Goal: Browse casually

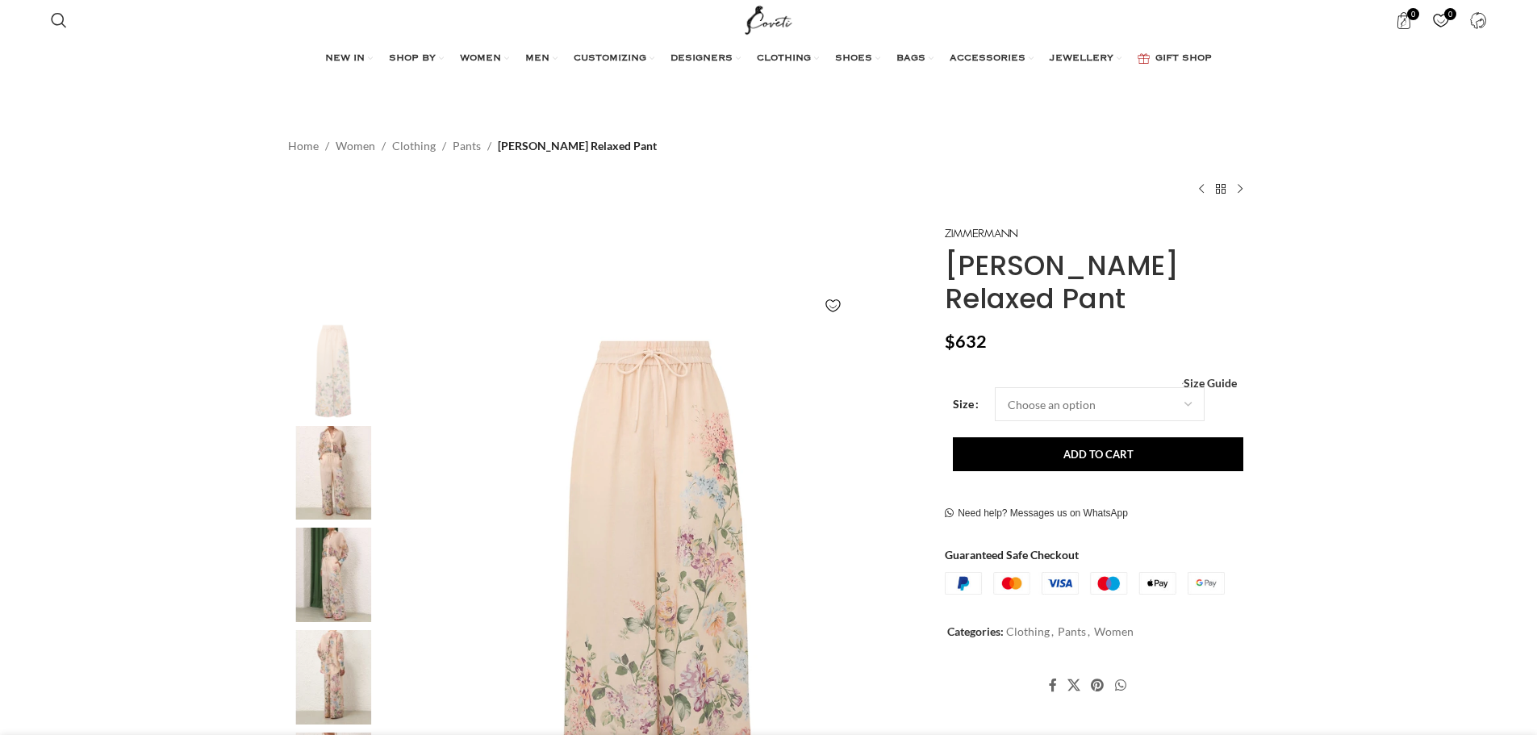
scroll to position [242, 0]
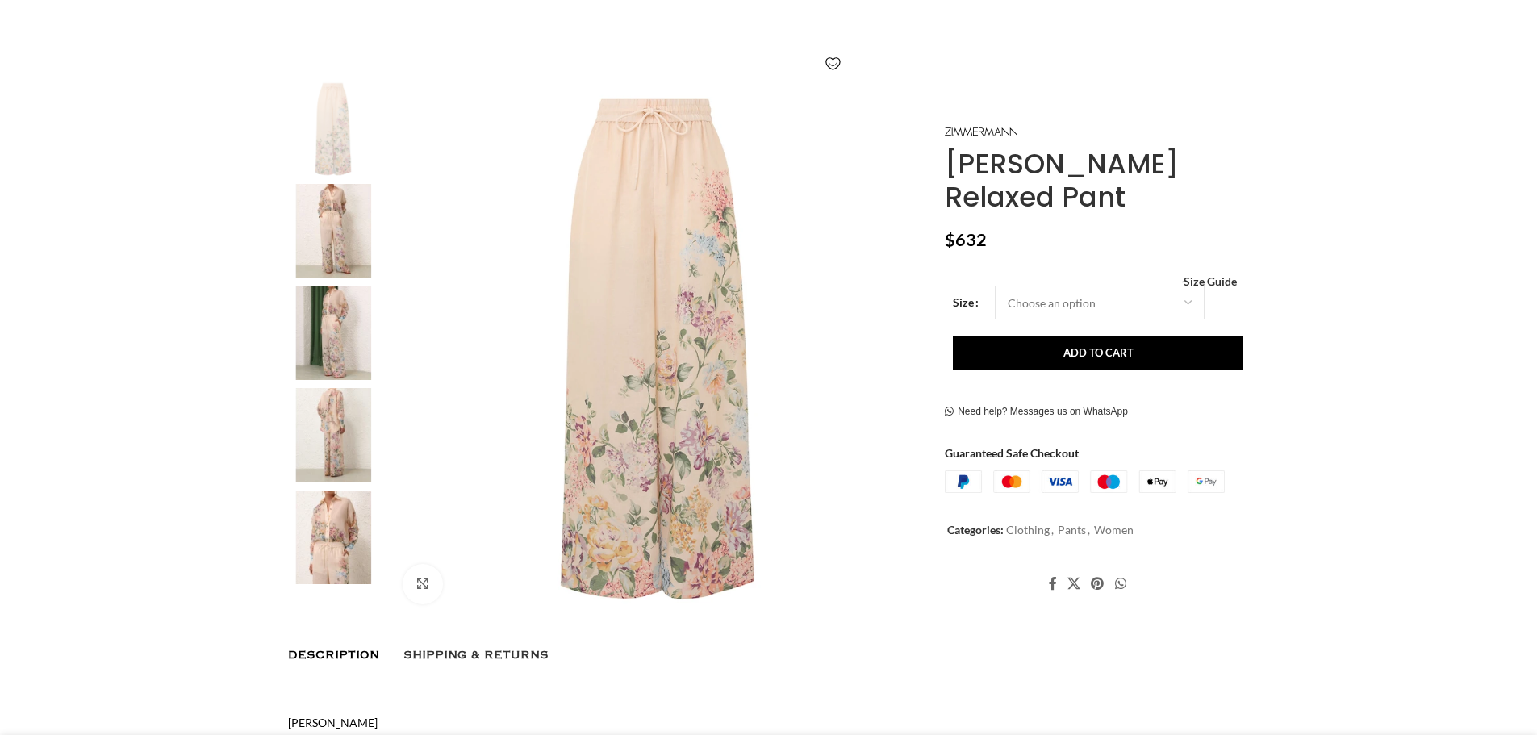
click at [346, 313] on img at bounding box center [333, 333] width 98 height 94
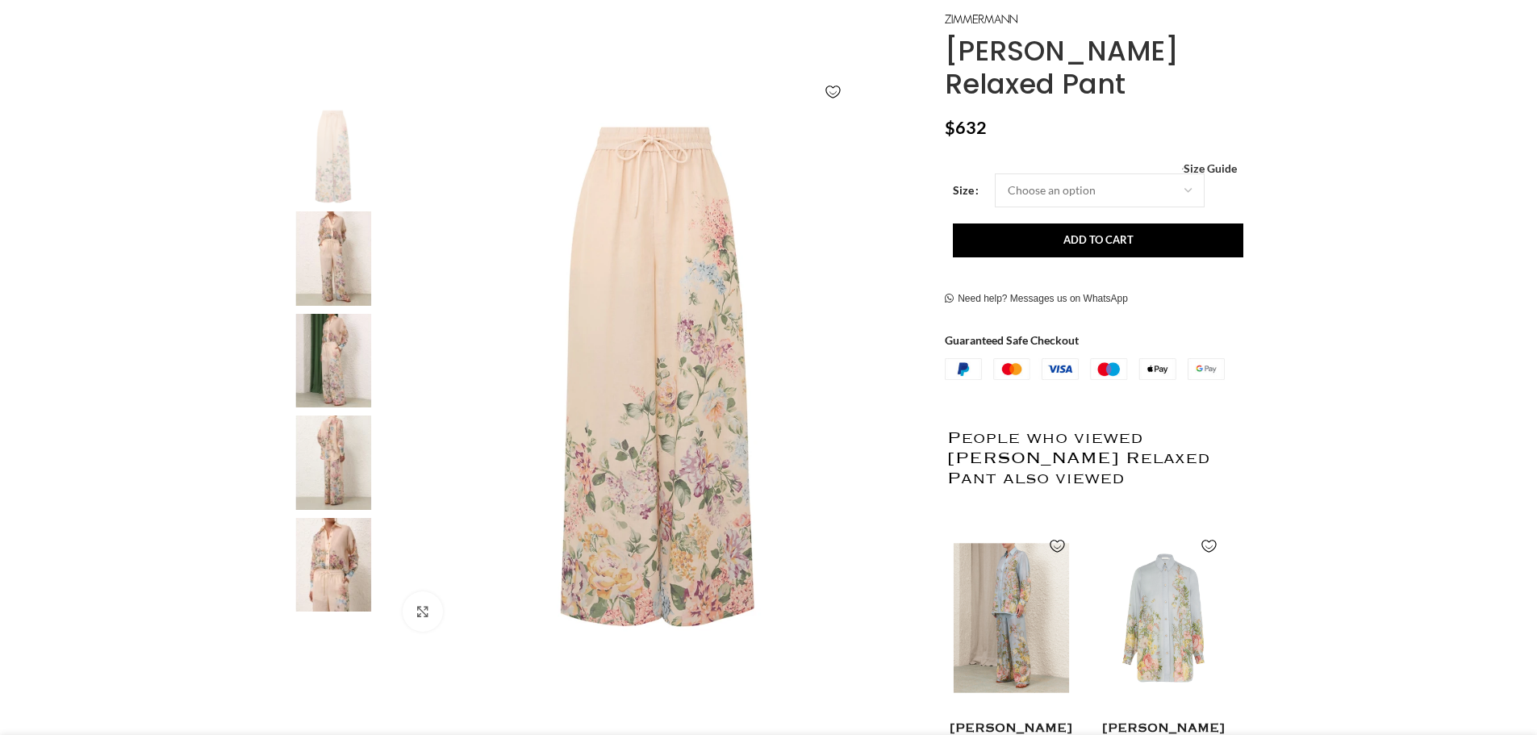
click at [981, 619] on img "1 / 2" at bounding box center [1010, 618] width 131 height 199
